Goal: Task Accomplishment & Management: Complete application form

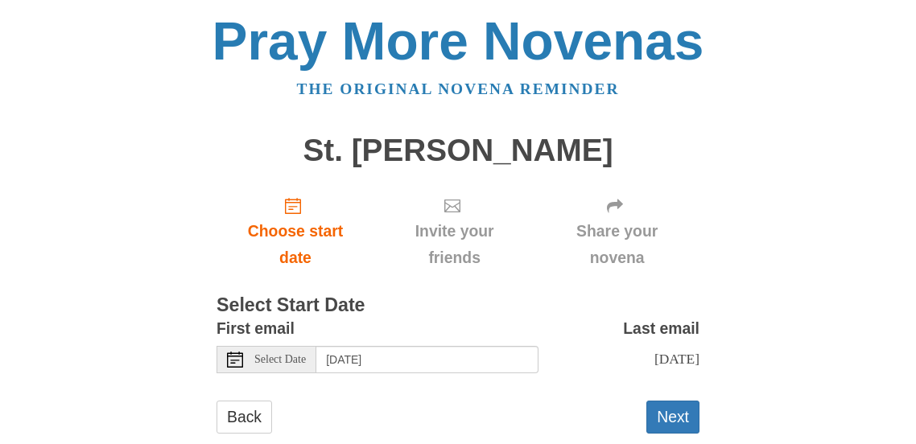
scroll to position [35, 0]
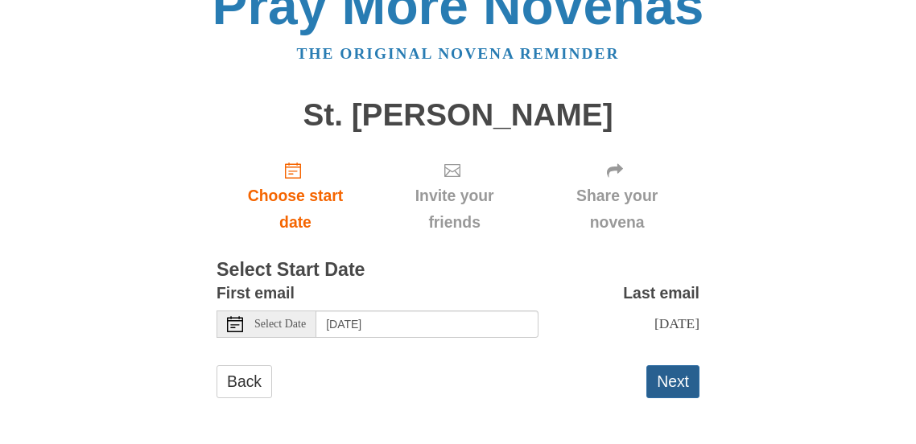
click at [679, 383] on button "Next" at bounding box center [673, 382] width 53 height 33
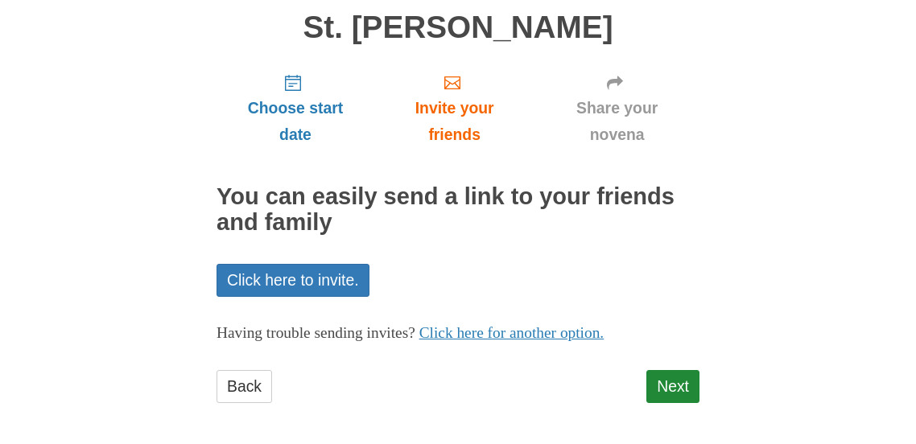
scroll to position [128, 0]
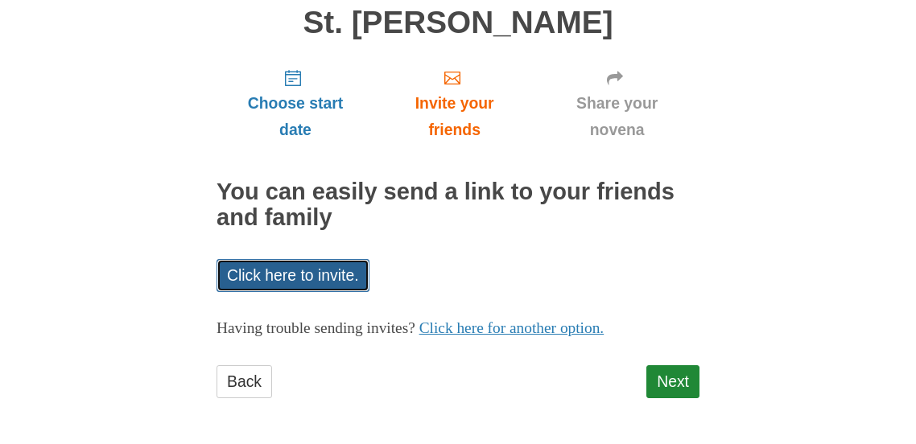
click at [296, 268] on link "Click here to invite." at bounding box center [293, 275] width 153 height 33
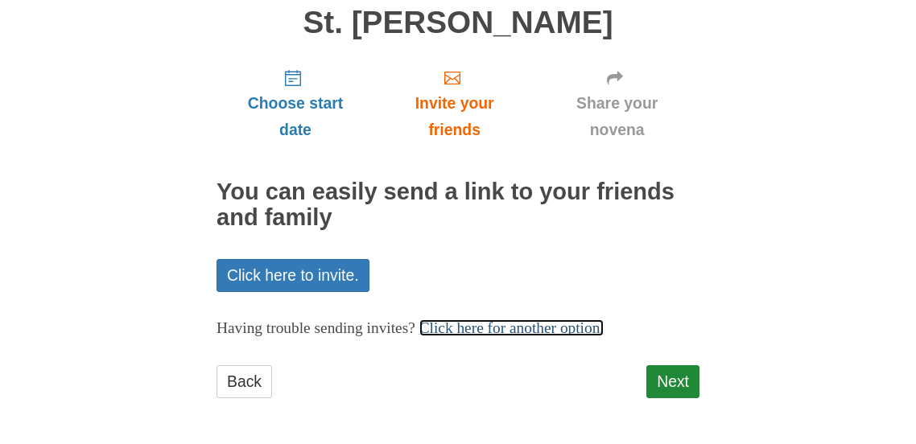
click at [500, 329] on link "Click here for another option." at bounding box center [512, 328] width 185 height 17
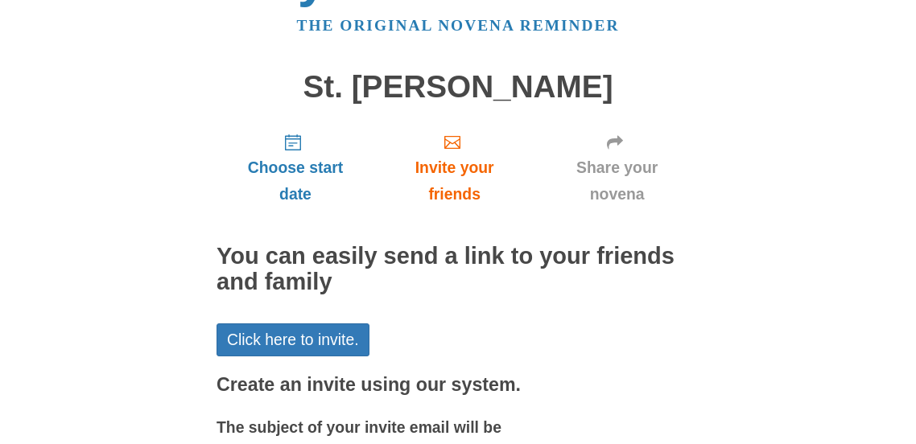
scroll to position [62, 0]
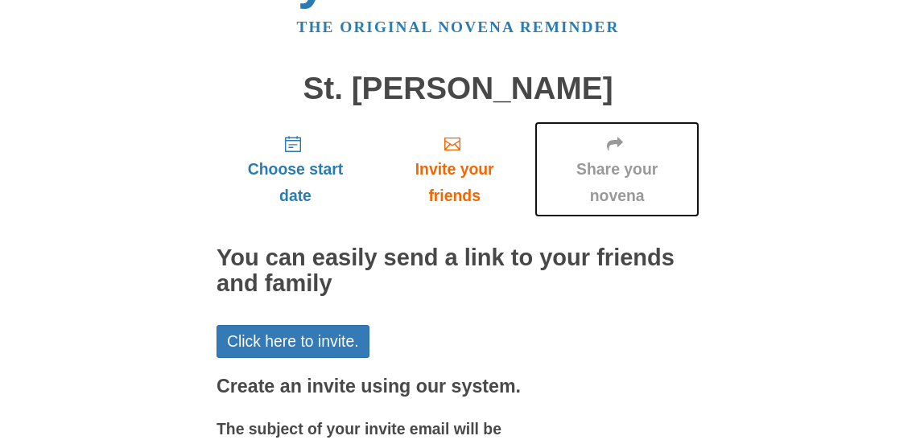
click at [648, 167] on span "Share your novena" at bounding box center [617, 182] width 133 height 53
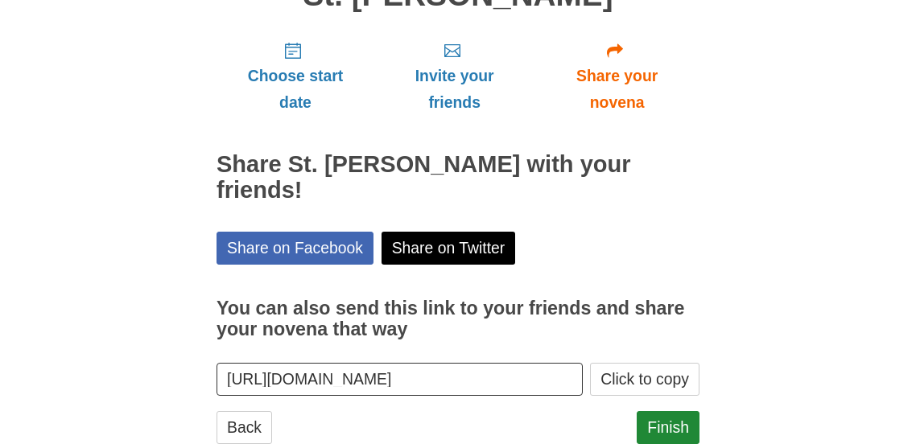
scroll to position [144, 0]
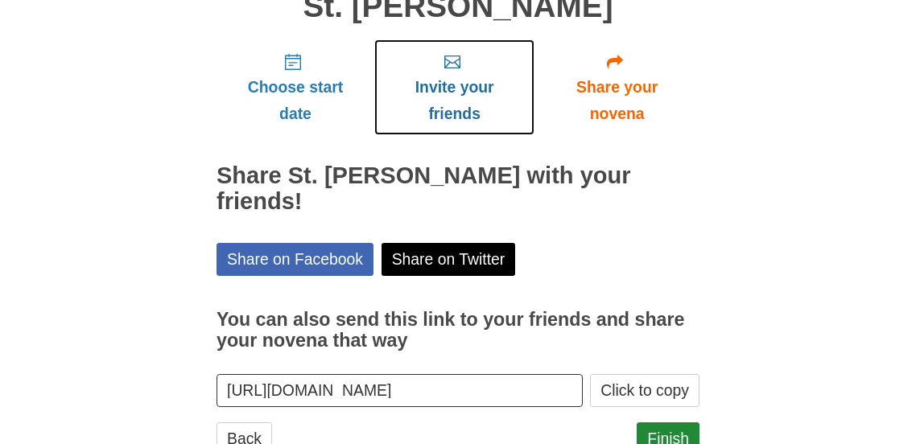
click at [473, 100] on span "Invite your friends" at bounding box center [455, 100] width 128 height 53
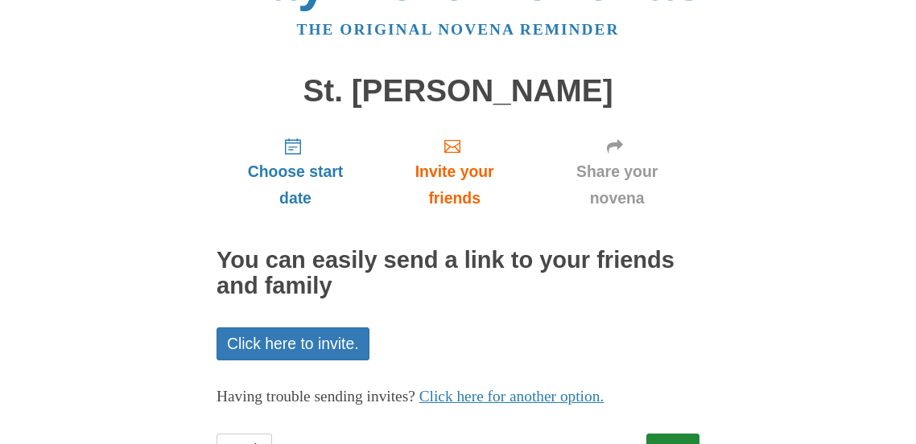
scroll to position [128, 0]
